Goal: Navigation & Orientation: Find specific page/section

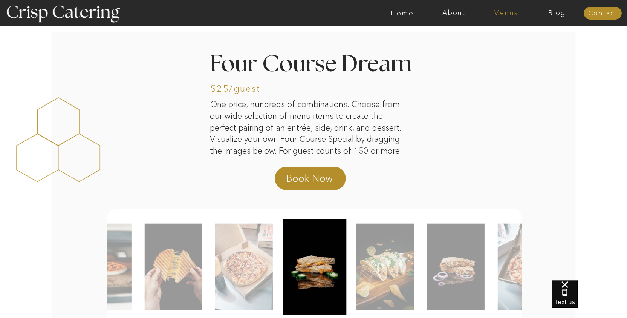
click at [504, 15] on nav "Menus" at bounding box center [506, 13] width 52 height 8
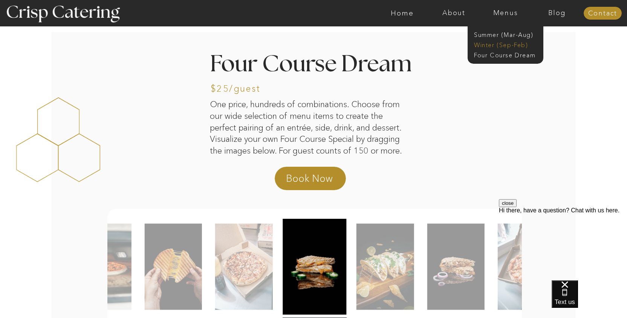
click at [497, 44] on nav "Winter (Sep-Feb)" at bounding box center [505, 44] width 62 height 7
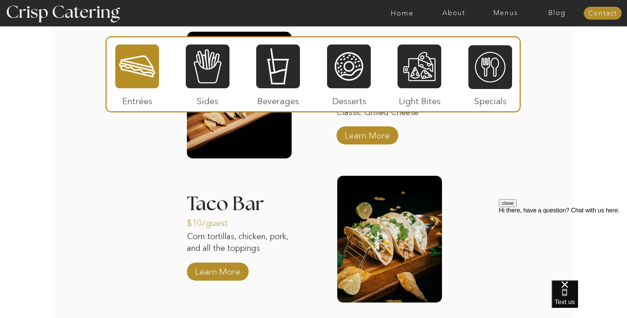
scroll to position [1019, 0]
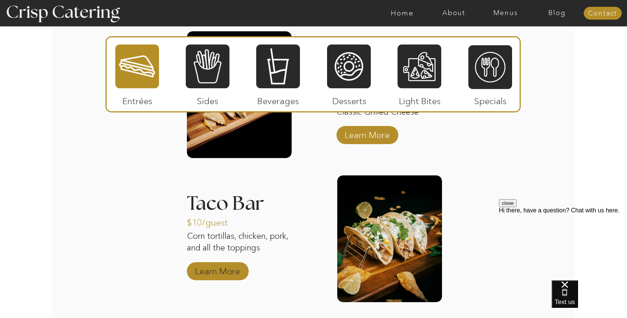
click at [234, 267] on p "Learn More" at bounding box center [218, 269] width 50 height 22
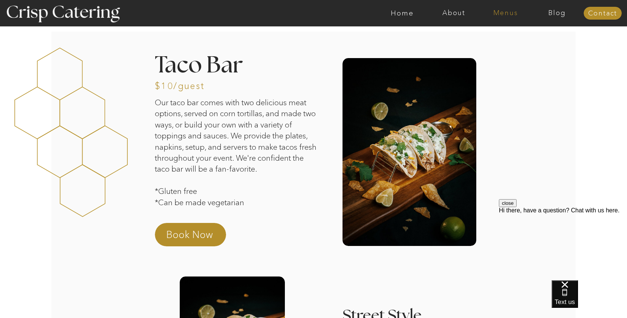
click at [509, 12] on nav "Menus" at bounding box center [506, 13] width 52 height 8
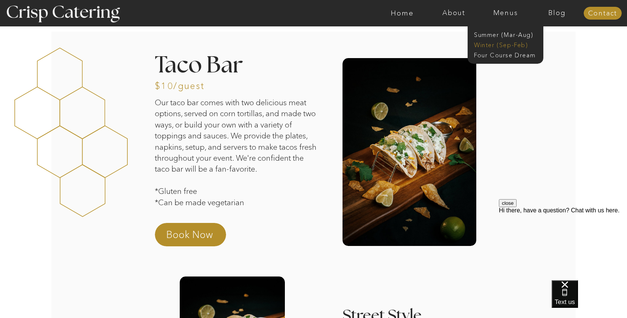
click at [504, 44] on nav "Winter (Sep-Feb)" at bounding box center [505, 44] width 62 height 7
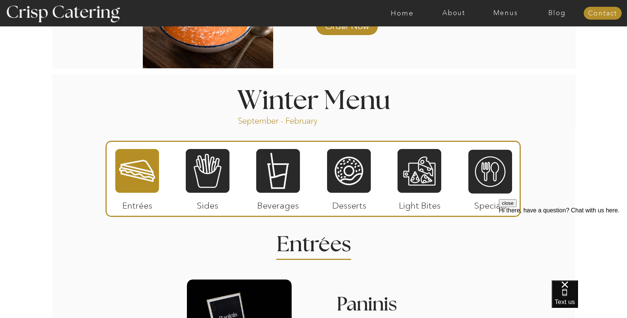
scroll to position [793, 0]
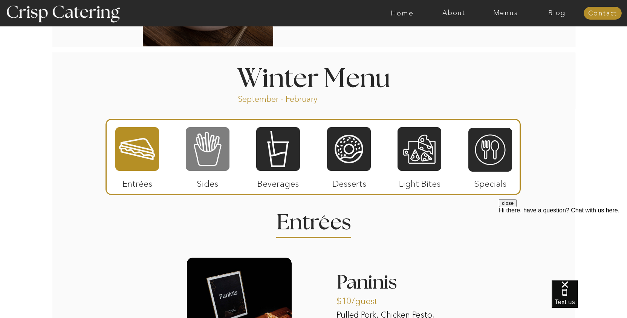
click at [215, 138] on div at bounding box center [208, 148] width 44 height 45
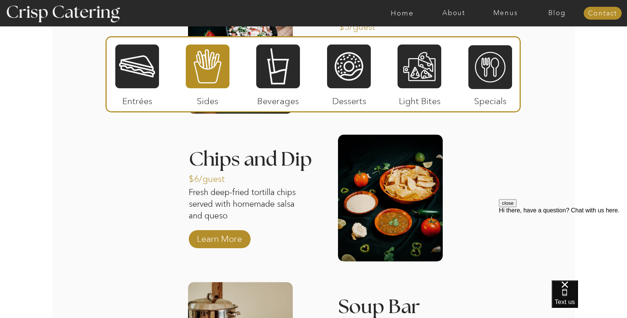
scroll to position [1212, 0]
